Goal: Book appointment/travel/reservation

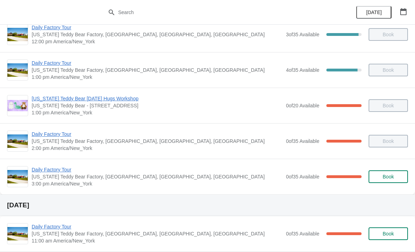
scroll to position [120, 0]
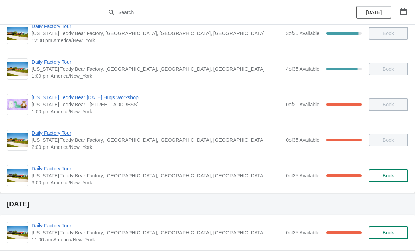
click at [62, 171] on span "Daily Factory Tour" at bounding box center [157, 168] width 251 height 7
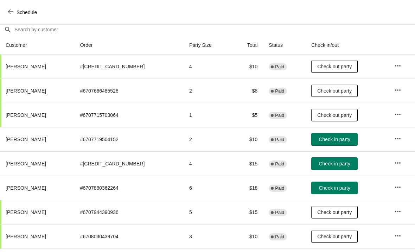
scroll to position [63, 0]
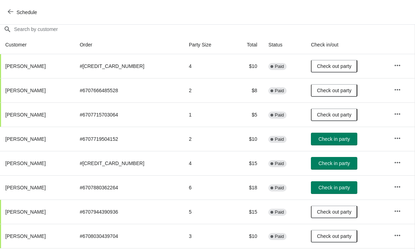
click at [328, 162] on span "Check in party" at bounding box center [333, 163] width 31 height 6
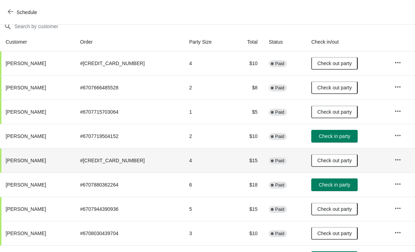
scroll to position [66, 0]
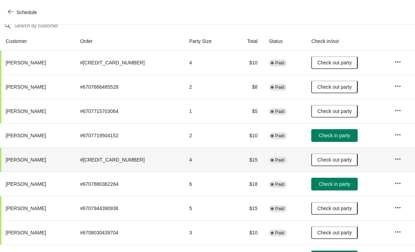
click at [329, 136] on span "Check in party" at bounding box center [334, 136] width 31 height 6
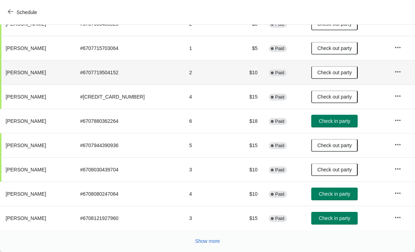
scroll to position [129, 0]
click at [336, 193] on span "Check in party" at bounding box center [334, 194] width 31 height 6
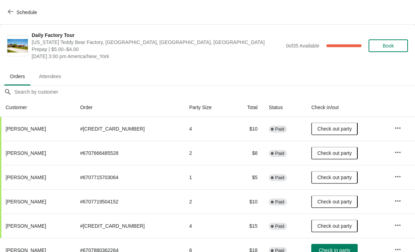
scroll to position [0, 0]
click at [12, 9] on icon "button" at bounding box center [11, 12] width 6 height 6
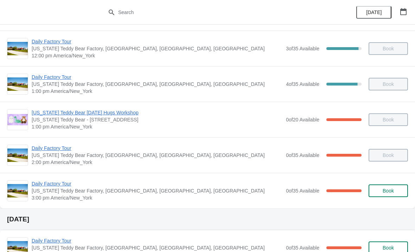
scroll to position [106, 0]
click at [61, 186] on span "Daily Factory Tour" at bounding box center [157, 183] width 251 height 7
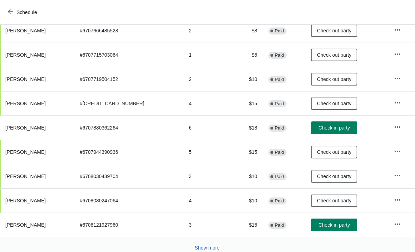
scroll to position [123, 0]
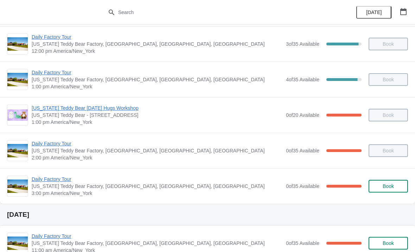
scroll to position [110, 0]
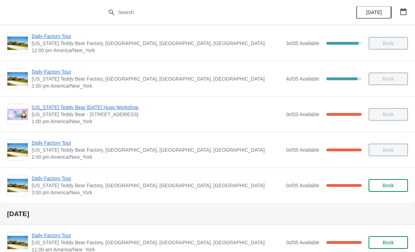
click at [68, 146] on span "Daily Factory Tour" at bounding box center [157, 142] width 251 height 7
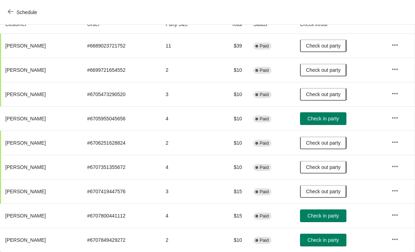
scroll to position [83, 0]
click at [333, 216] on span "Check in party" at bounding box center [322, 216] width 31 height 6
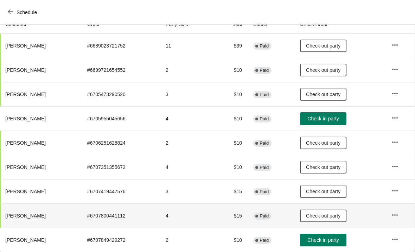
click at [397, 215] on icon "button" at bounding box center [395, 214] width 7 height 7
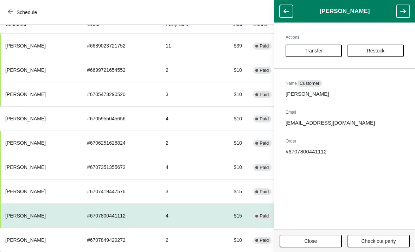
click at [320, 50] on span "Transfer" at bounding box center [314, 51] width 18 height 6
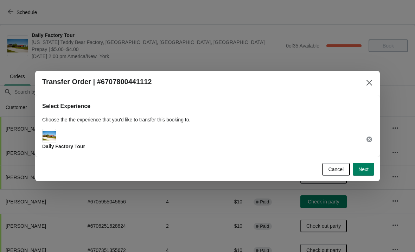
scroll to position [83, 0]
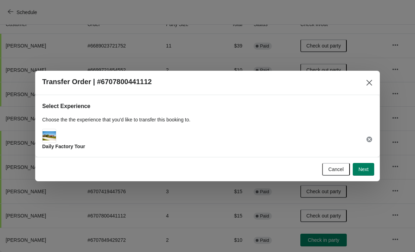
click at [365, 174] on button "Next" at bounding box center [363, 169] width 21 height 13
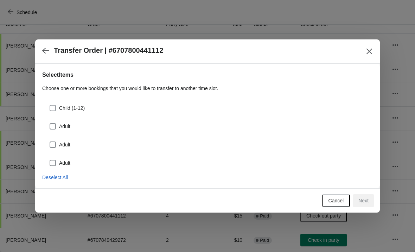
click at [53, 107] on span at bounding box center [53, 108] width 6 height 6
click at [50, 105] on input "Child (1-12)" at bounding box center [50, 105] width 0 height 0
checkbox input "true"
select select "Child (1-12)"
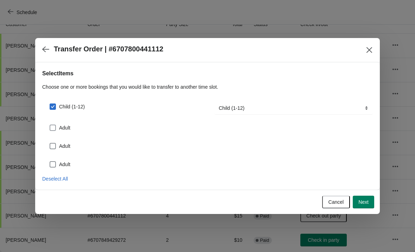
click at [55, 129] on span at bounding box center [53, 128] width 6 height 6
click at [50, 125] on input "Adult" at bounding box center [50, 125] width 0 height 0
checkbox input "true"
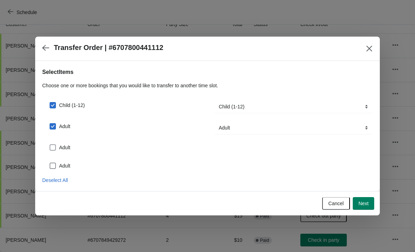
click at [58, 145] on label "Adult" at bounding box center [59, 147] width 21 height 10
click at [50, 145] on input "Adult" at bounding box center [50, 144] width 0 height 0
checkbox input "true"
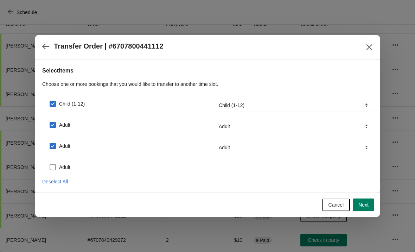
click at [56, 165] on span at bounding box center [53, 167] width 6 height 6
click at [50, 164] on input "Adult" at bounding box center [50, 164] width 0 height 0
checkbox input "true"
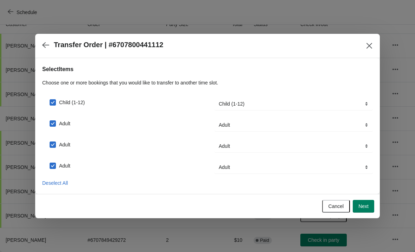
click at [367, 205] on span "Next" at bounding box center [363, 206] width 10 height 6
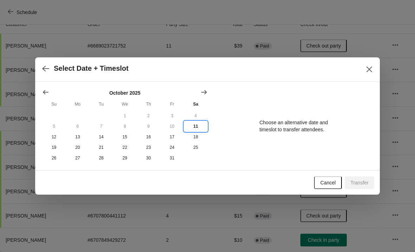
click at [195, 126] on button "11" at bounding box center [196, 126] width 24 height 11
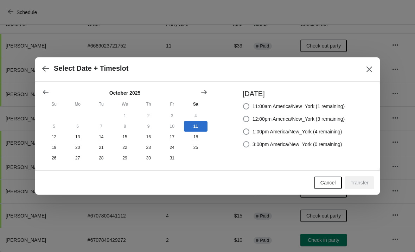
click at [244, 143] on span at bounding box center [246, 144] width 6 height 6
click at [243, 141] on input "3:00pm America/New_York (0 remaining)" at bounding box center [243, 141] width 0 height 0
radio input "true"
click at [363, 187] on button "Transfer" at bounding box center [360, 182] width 30 height 13
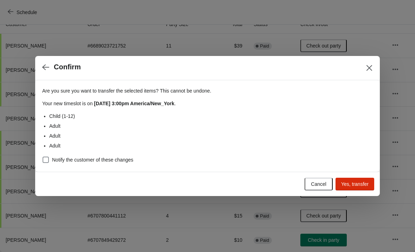
click at [361, 182] on span "Yes, transfer" at bounding box center [354, 184] width 27 height 6
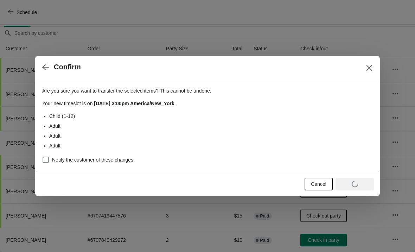
scroll to position [59, 0]
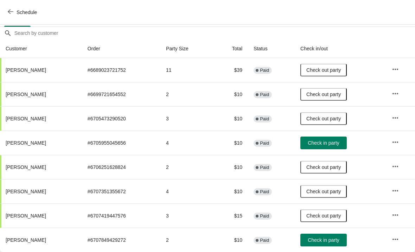
click at [12, 14] on icon "button" at bounding box center [11, 12] width 6 height 6
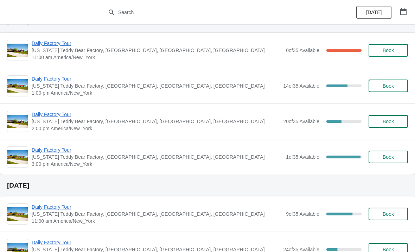
scroll to position [304, 0]
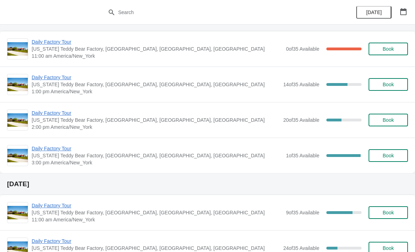
click at [66, 151] on span "Daily Factory Tour" at bounding box center [157, 148] width 251 height 7
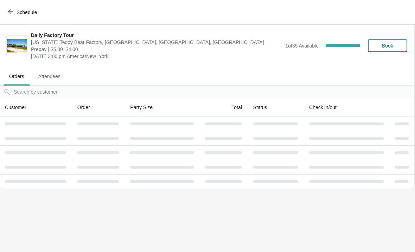
scroll to position [0, 0]
click at [9, 14] on icon "button" at bounding box center [11, 12] width 6 height 6
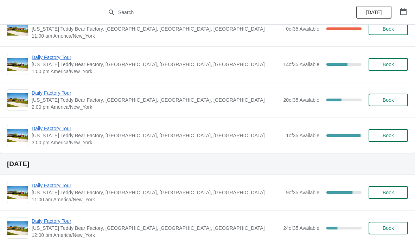
scroll to position [325, 0]
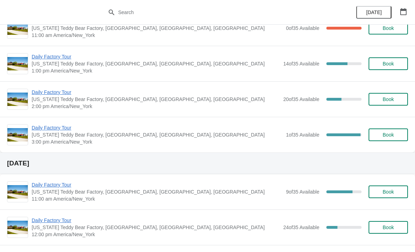
click at [50, 131] on span "Daily Factory Tour" at bounding box center [157, 127] width 251 height 7
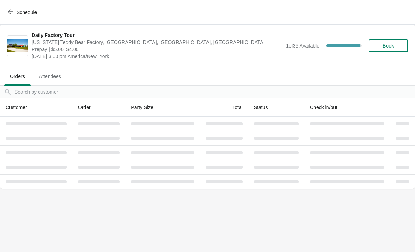
scroll to position [0, 0]
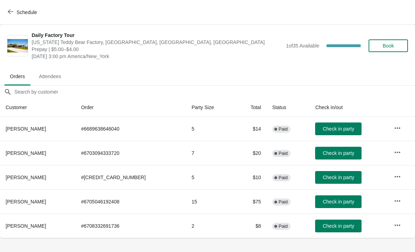
click at [395, 224] on icon "button" at bounding box center [397, 225] width 7 height 7
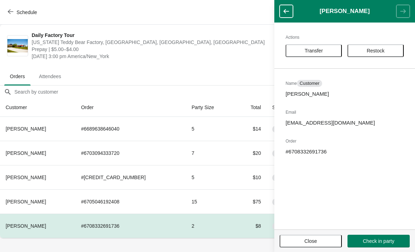
click at [320, 51] on span "Transfer" at bounding box center [314, 51] width 18 height 6
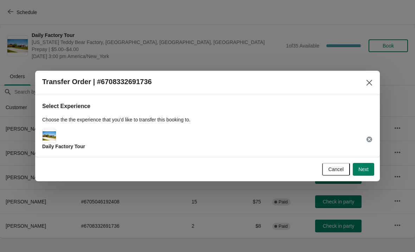
click at [370, 170] on button "Next" at bounding box center [363, 169] width 21 height 13
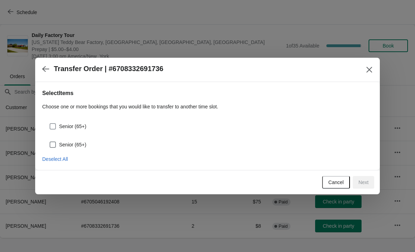
click at [56, 125] on span at bounding box center [53, 126] width 6 height 6
click at [50, 123] on input "Senior (65+)" at bounding box center [50, 123] width 0 height 0
checkbox input "true"
select select "Senior (65+)"
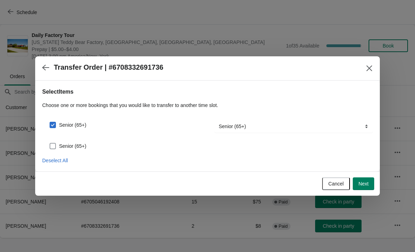
click at [55, 145] on span at bounding box center [53, 146] width 6 height 6
click at [50, 143] on input "Senior (65+)" at bounding box center [50, 143] width 0 height 0
checkbox input "true"
select select "Senior (65+)"
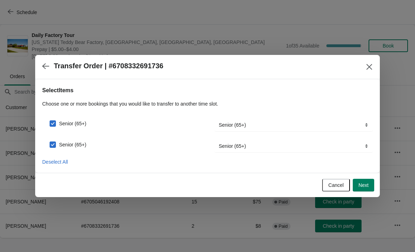
click at [370, 188] on button "Next" at bounding box center [363, 185] width 21 height 13
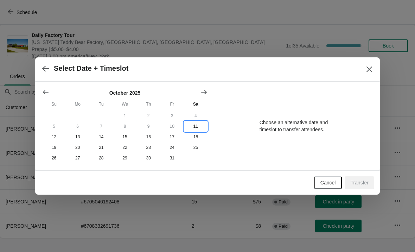
click at [197, 126] on button "11" at bounding box center [196, 126] width 24 height 11
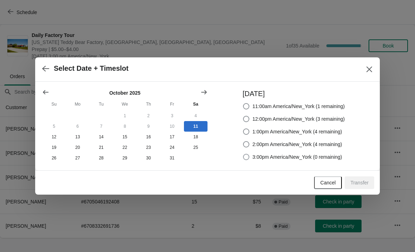
click at [246, 160] on label "3:00pm America/New_York (0 remaining)" at bounding box center [293, 157] width 100 height 10
click at [243, 154] on input "3:00pm America/New_York (0 remaining)" at bounding box center [243, 154] width 0 height 0
radio input "true"
click at [362, 185] on span "Transfer" at bounding box center [359, 183] width 18 height 6
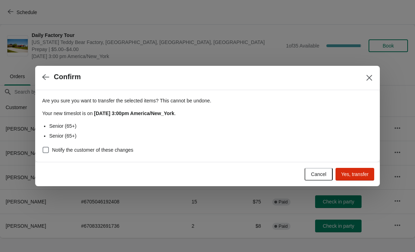
click at [359, 176] on span "Yes, transfer" at bounding box center [354, 174] width 27 height 6
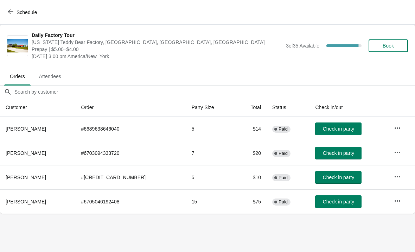
click at [8, 11] on icon "button" at bounding box center [11, 12] width 6 height 6
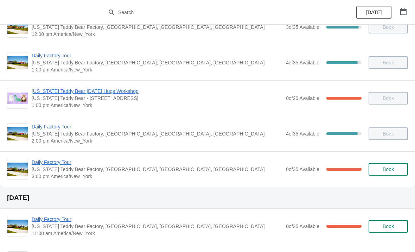
scroll to position [113, 0]
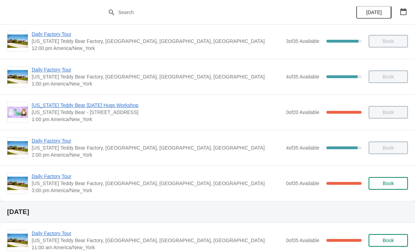
click at [68, 144] on span "Daily Factory Tour" at bounding box center [157, 140] width 251 height 7
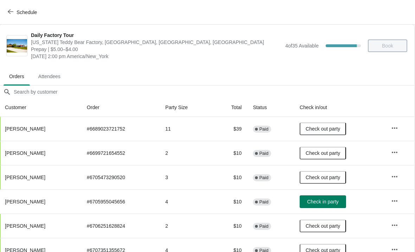
scroll to position [0, 0]
click at [12, 14] on icon "button" at bounding box center [11, 12] width 6 height 6
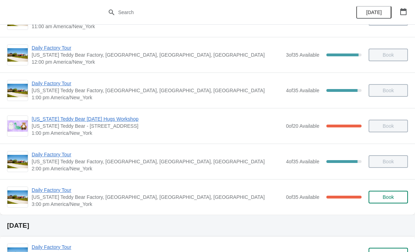
scroll to position [102, 0]
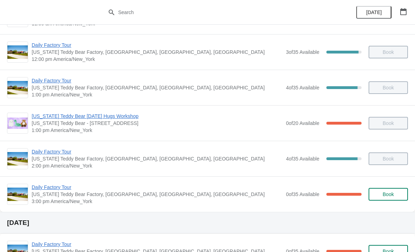
click at [65, 189] on span "Daily Factory Tour" at bounding box center [157, 187] width 251 height 7
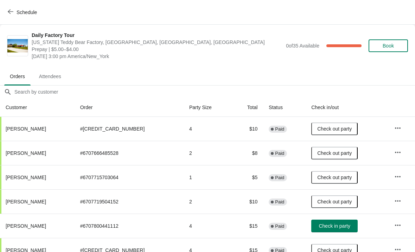
scroll to position [0, 0]
click at [14, 11] on span "Schedule" at bounding box center [23, 12] width 28 height 7
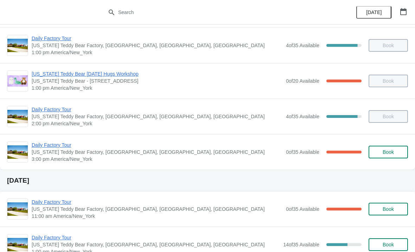
scroll to position [144, 0]
click at [63, 110] on span "Daily Factory Tour" at bounding box center [157, 109] width 251 height 7
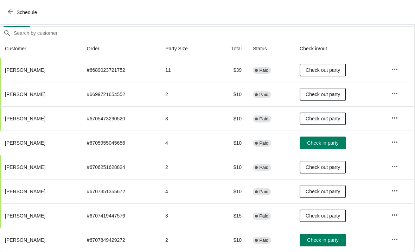
scroll to position [59, 0]
